Goal: Find specific page/section: Find specific page/section

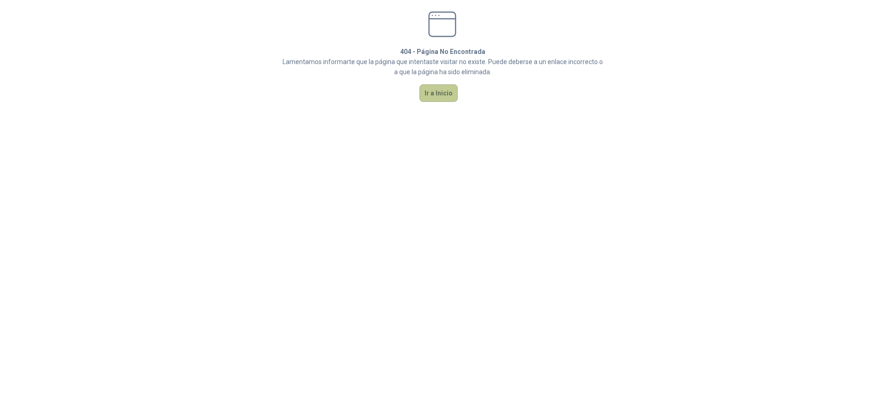
click at [456, 98] on button "Ir a Inicio" at bounding box center [438, 93] width 38 height 18
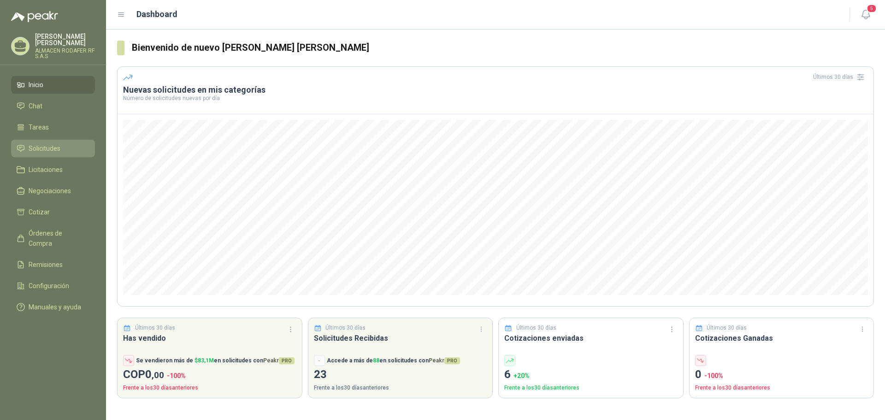
click at [65, 147] on li "Solicitudes" at bounding box center [53, 148] width 73 height 10
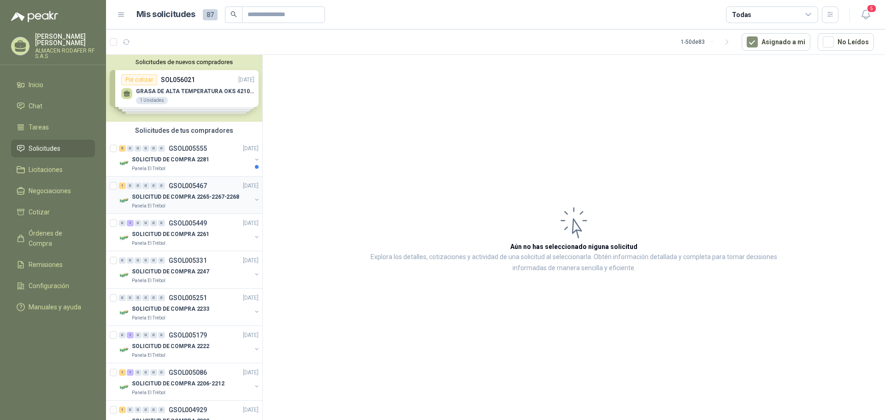
click at [130, 191] on div "1 0 0 0 0 0 GSOL005467 [DATE]" at bounding box center [189, 185] width 141 height 11
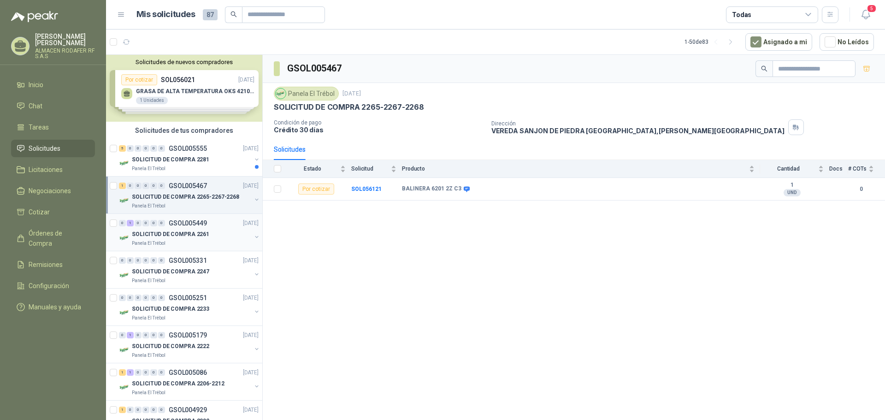
click at [171, 232] on p "SOLICITUD DE COMPRA 2261" at bounding box center [170, 234] width 77 height 9
